Goal: Check status

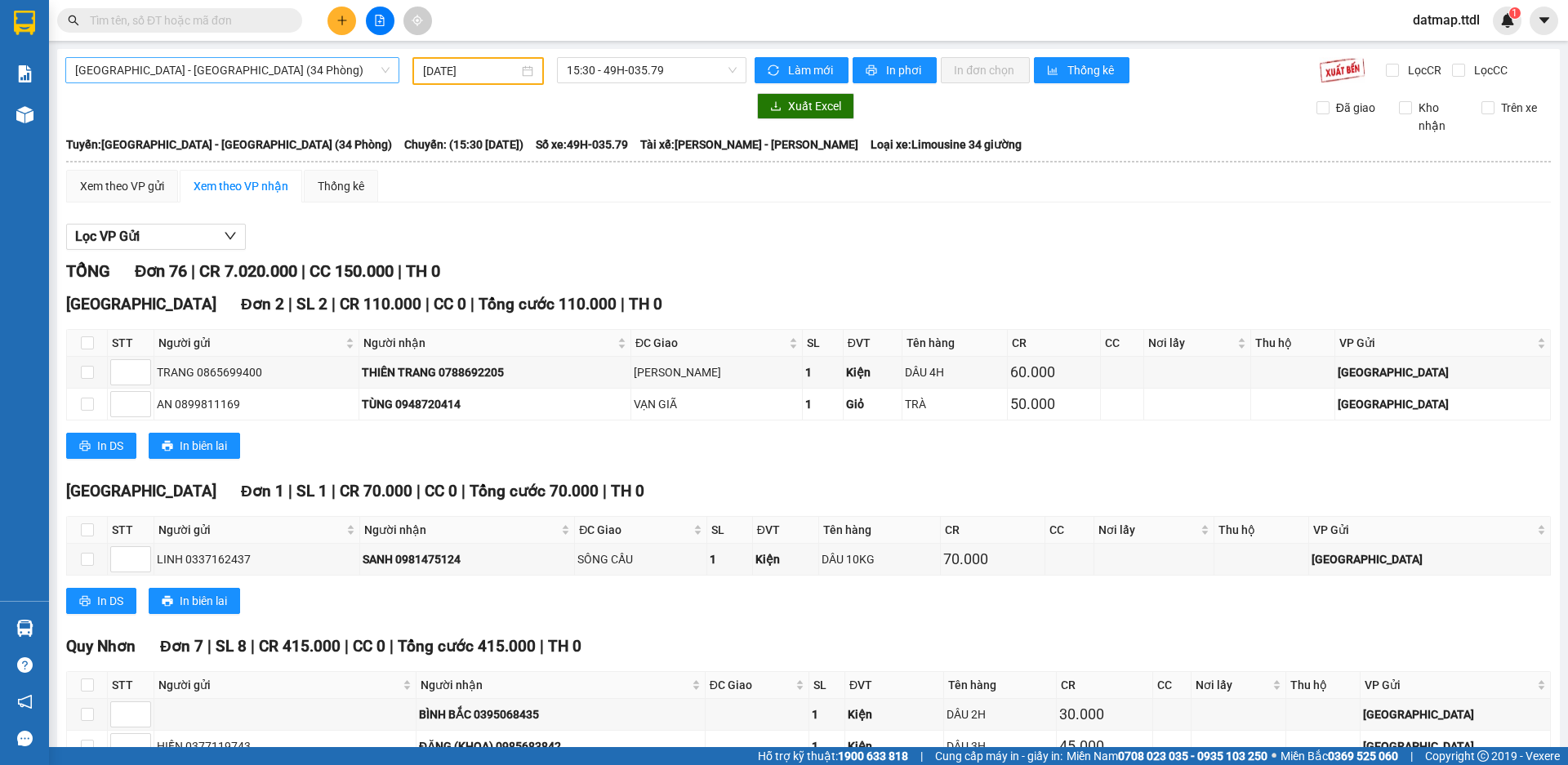
click at [144, 70] on span "[GEOGRAPHIC_DATA] - [GEOGRAPHIC_DATA] (34 Phòng)" at bounding box center [232, 70] width 314 height 24
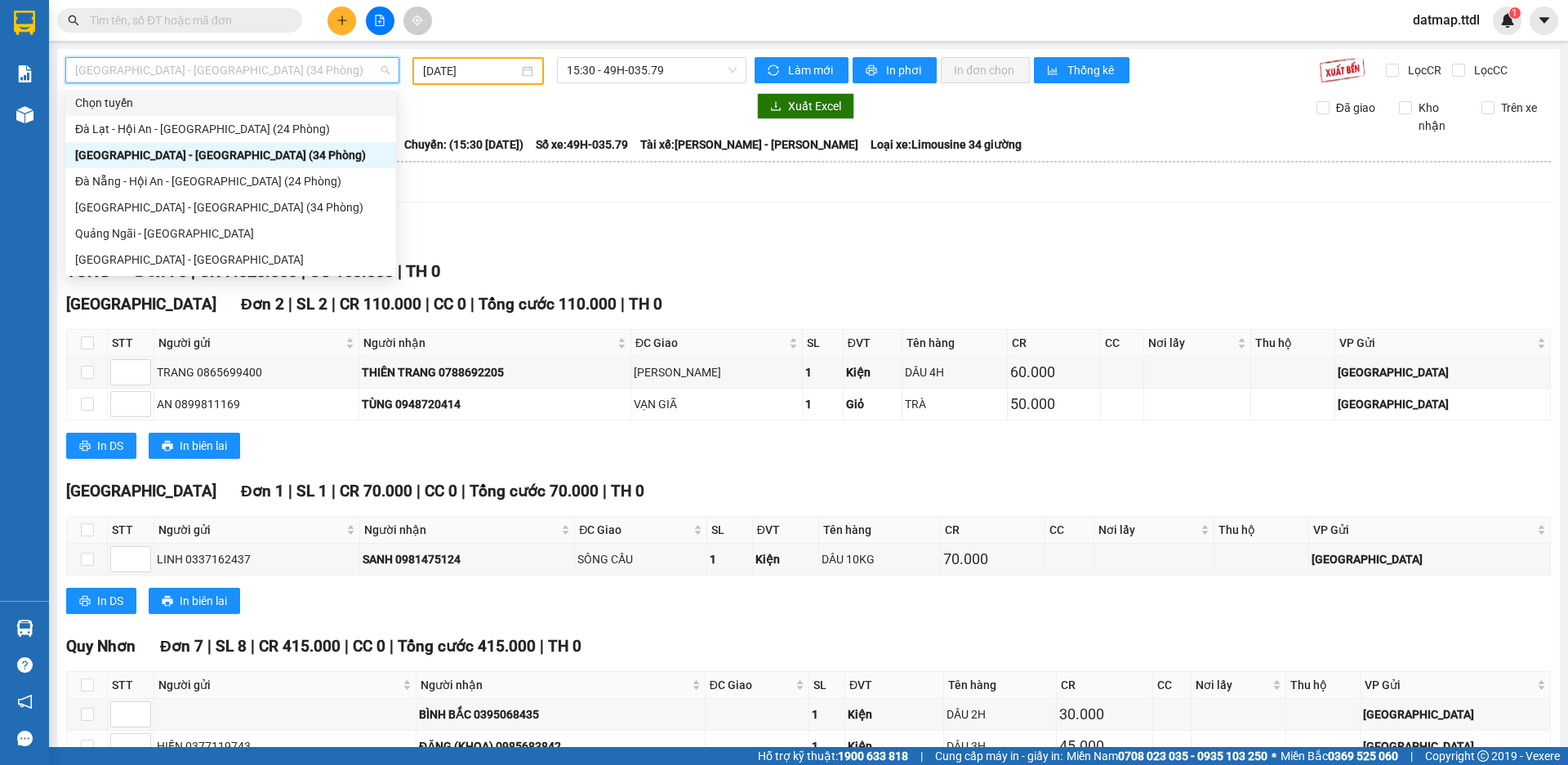
click at [467, 69] on input "[DATE]" at bounding box center [471, 71] width 96 height 18
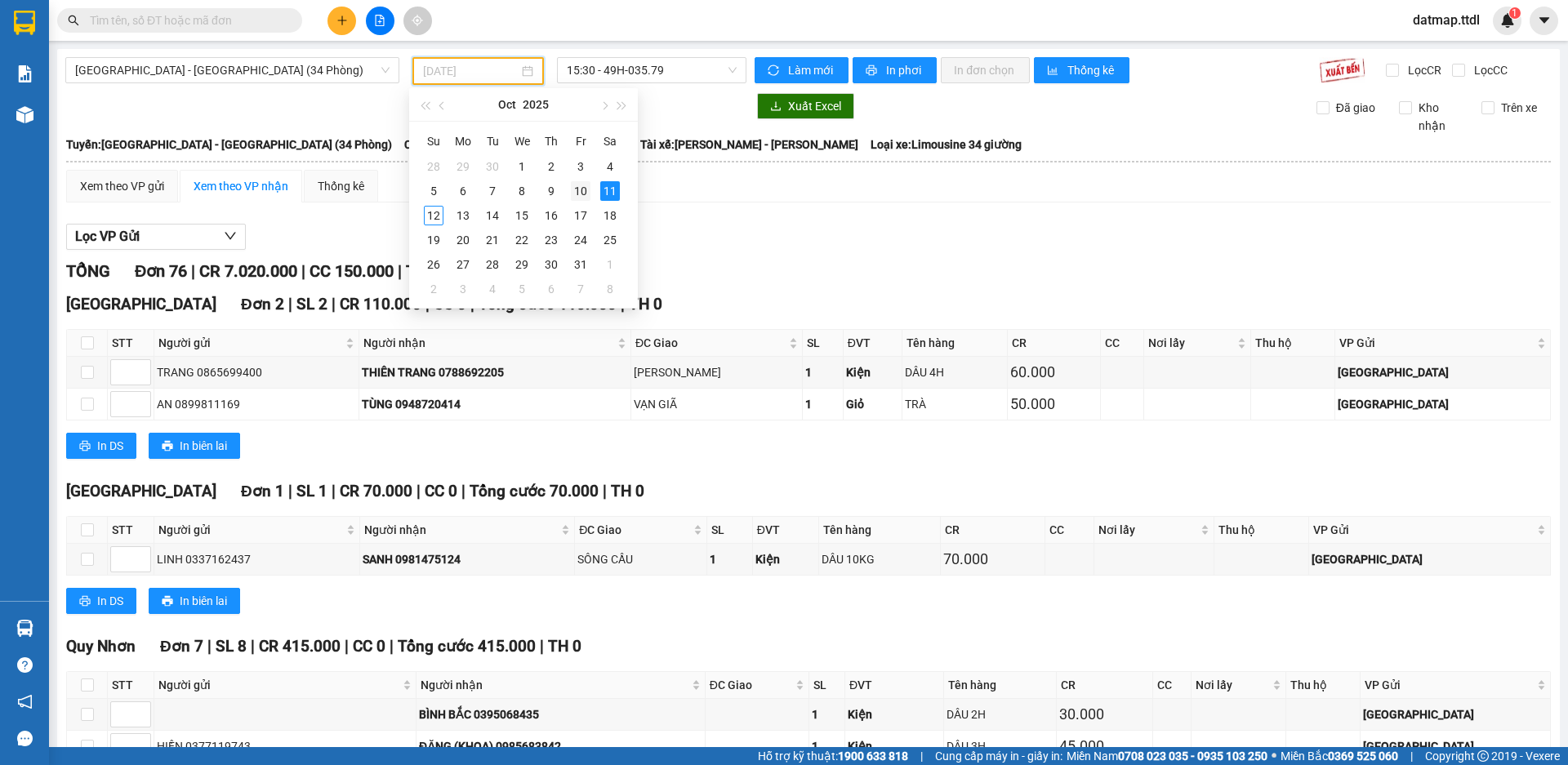
click at [580, 190] on div "10" at bounding box center [580, 191] width 19 height 19
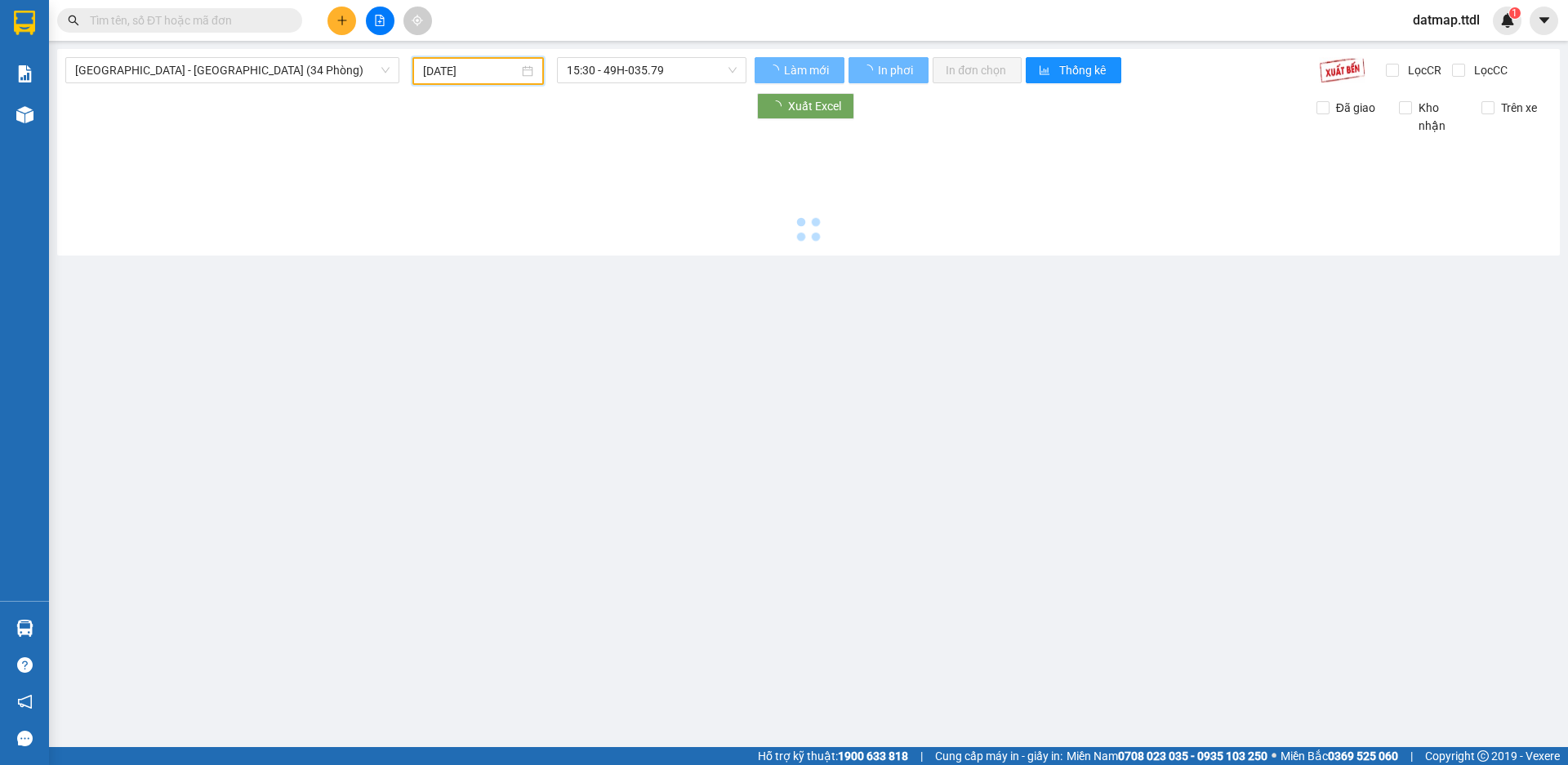
type input "[DATE]"
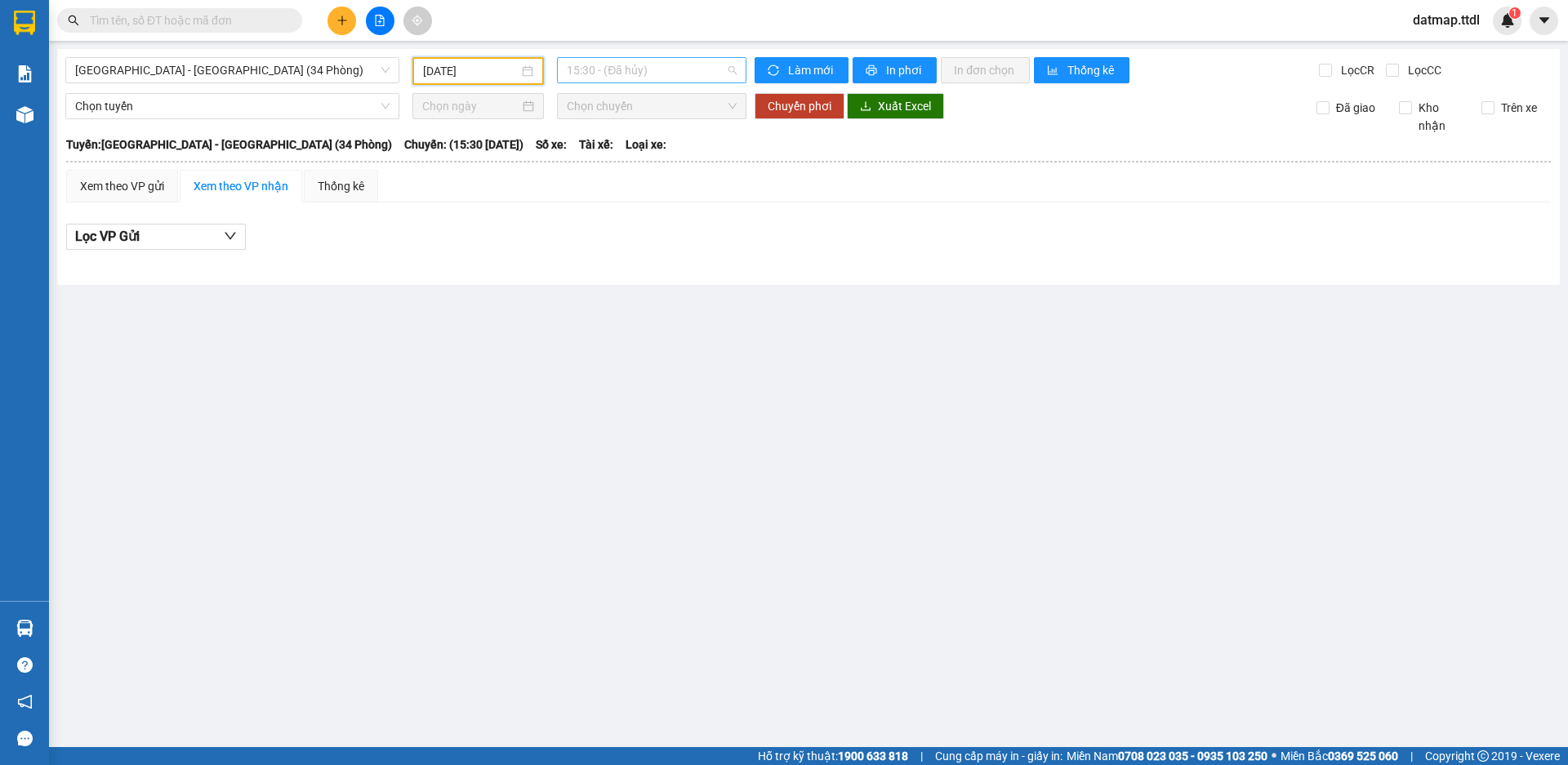
click at [661, 75] on span "15:30 - (Đã hủy)" at bounding box center [652, 70] width 170 height 24
click at [641, 169] on div "16:01 (TC) - 49B-019.20" at bounding box center [631, 181] width 147 height 26
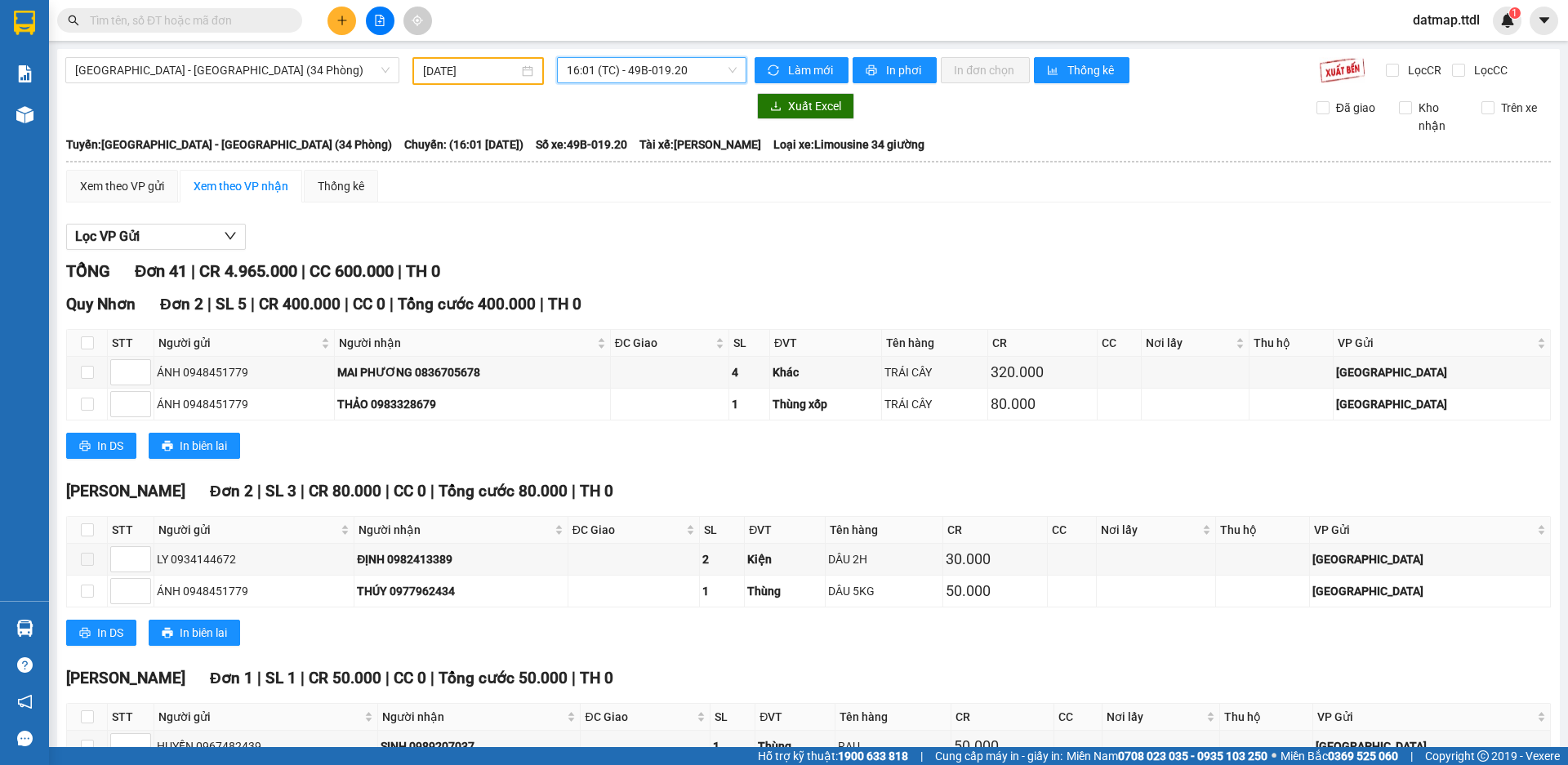
click at [661, 70] on span "16:01 (TC) - 49B-019.20" at bounding box center [652, 70] width 170 height 24
click at [167, 62] on span "[GEOGRAPHIC_DATA] - [GEOGRAPHIC_DATA] (34 Phòng)" at bounding box center [232, 70] width 314 height 24
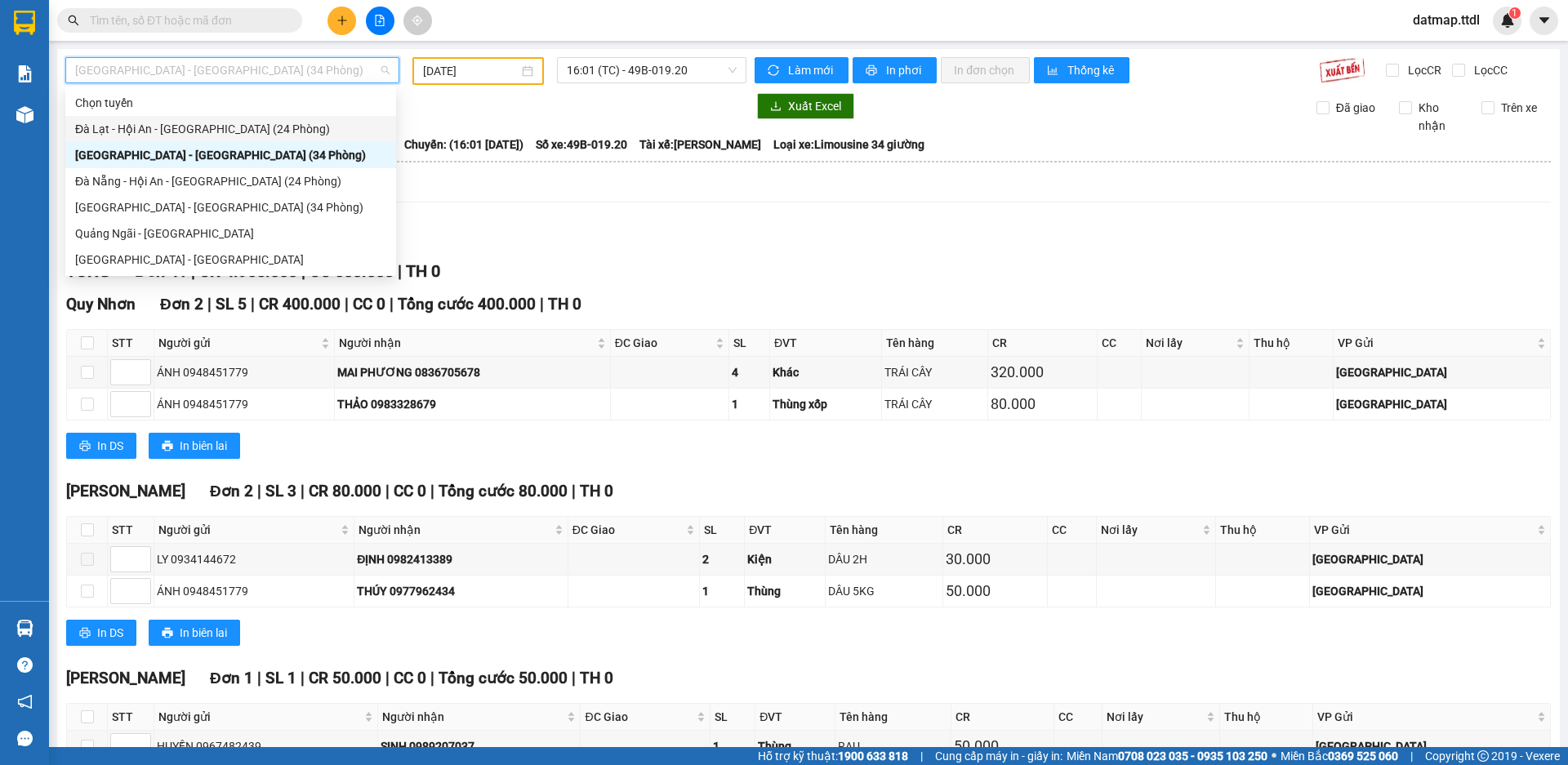
click at [176, 127] on div "Đà Lạt - Hội An - [GEOGRAPHIC_DATA] (24 Phòng)" at bounding box center [230, 129] width 311 height 18
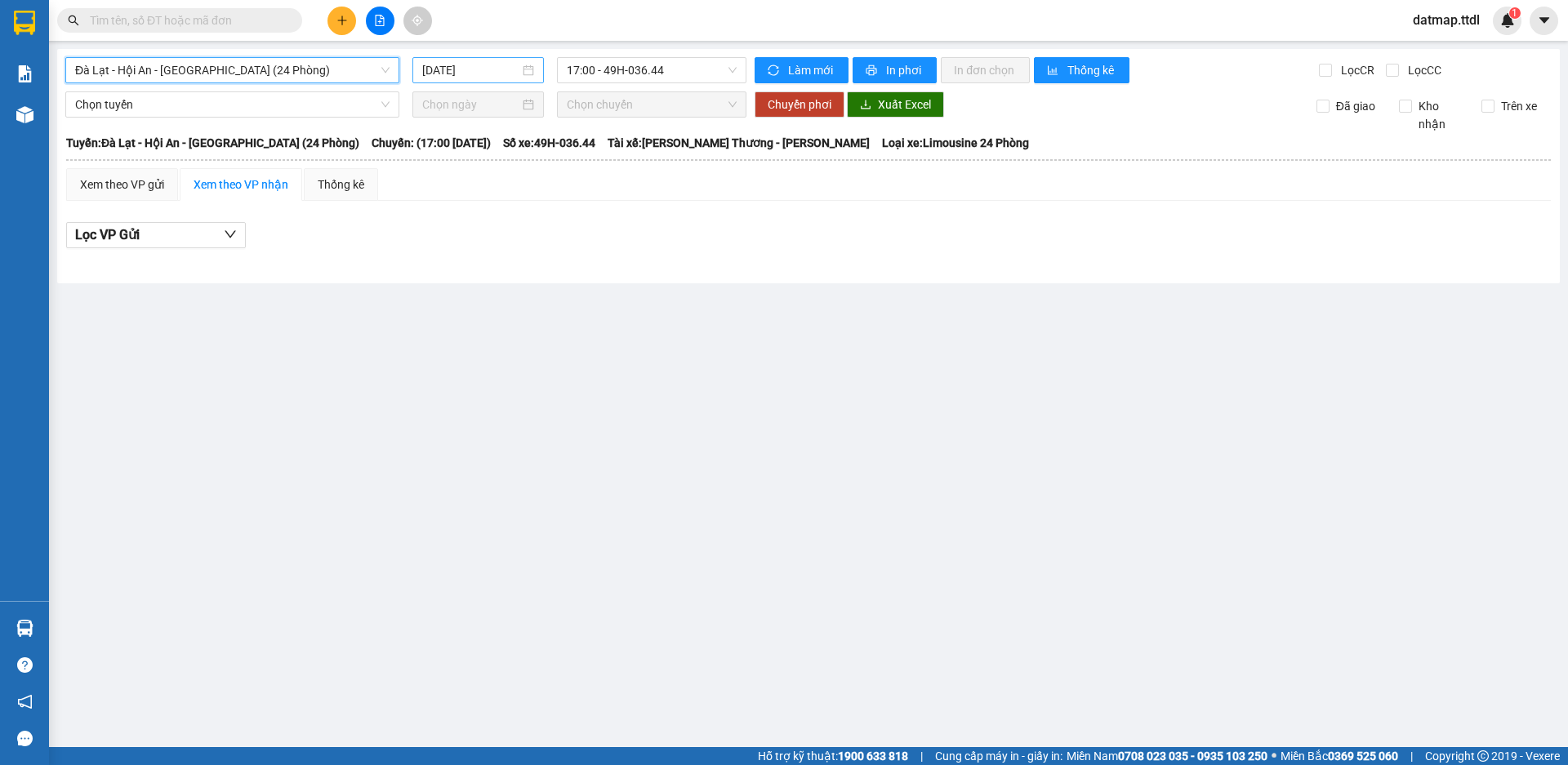
click at [465, 68] on input "[DATE]" at bounding box center [471, 70] width 98 height 18
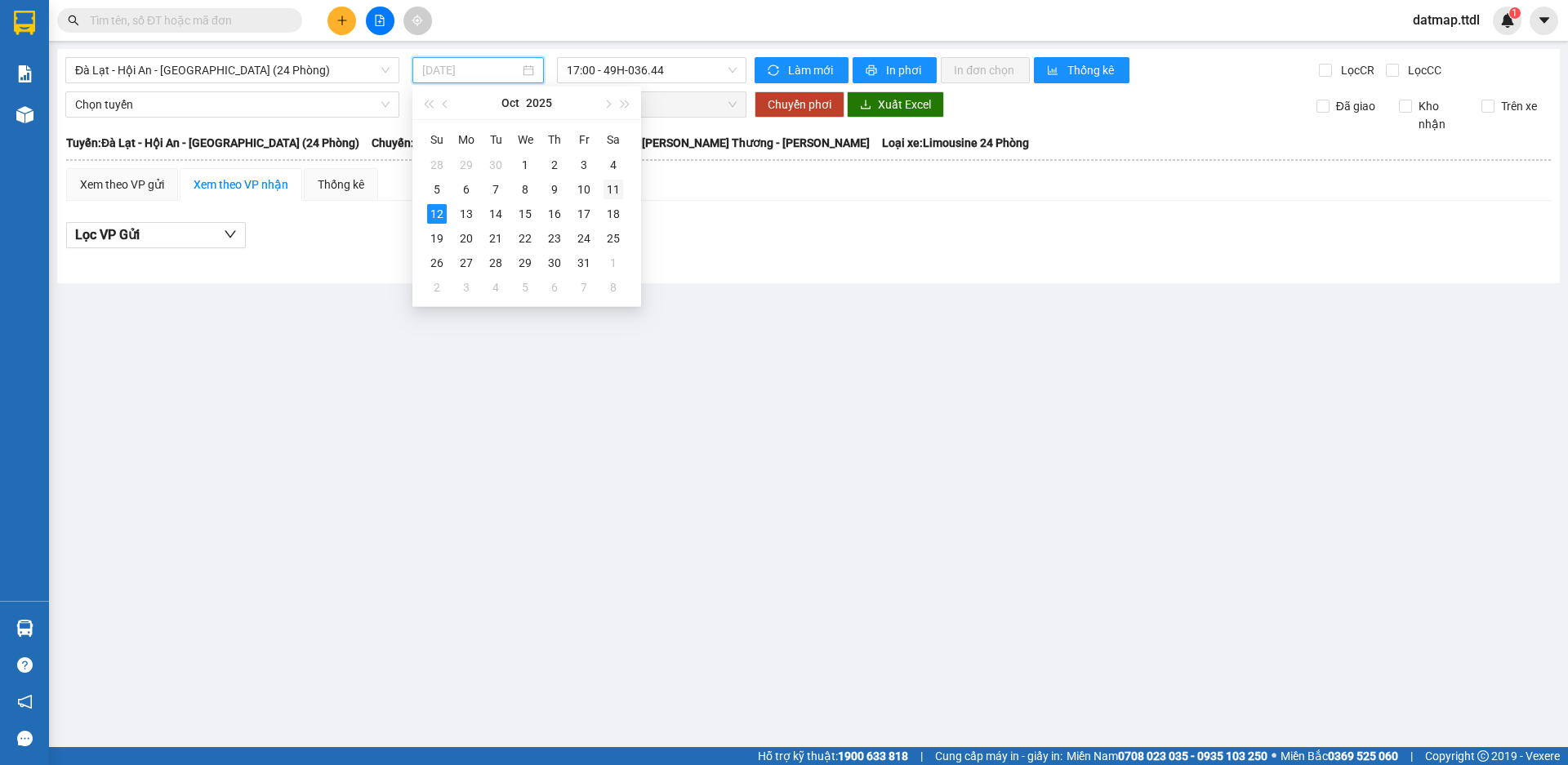
click at [615, 193] on div "11" at bounding box center [613, 189] width 19 height 19
type input "[DATE]"
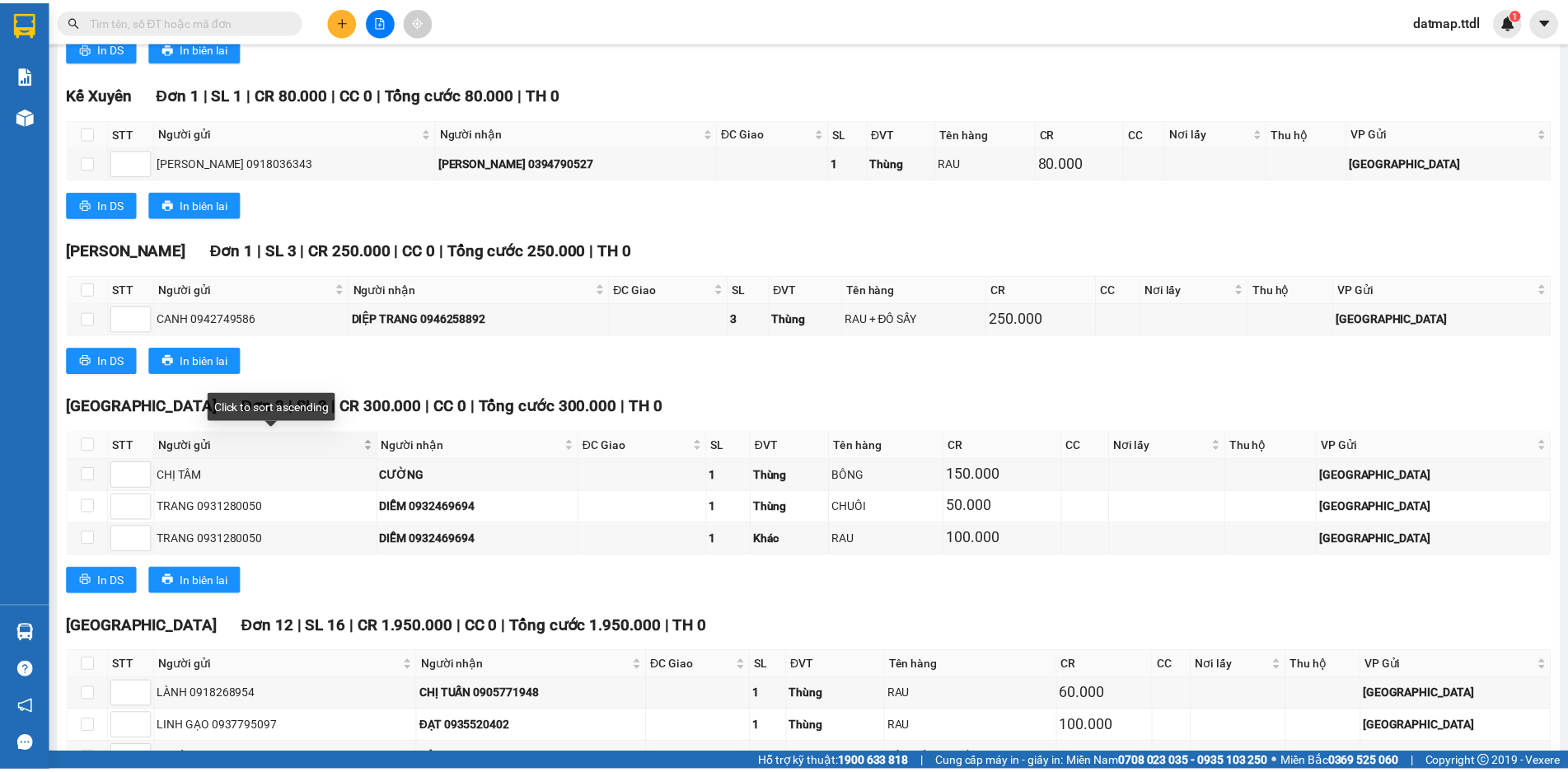
scroll to position [1040, 0]
